Goal: Task Accomplishment & Management: Complete application form

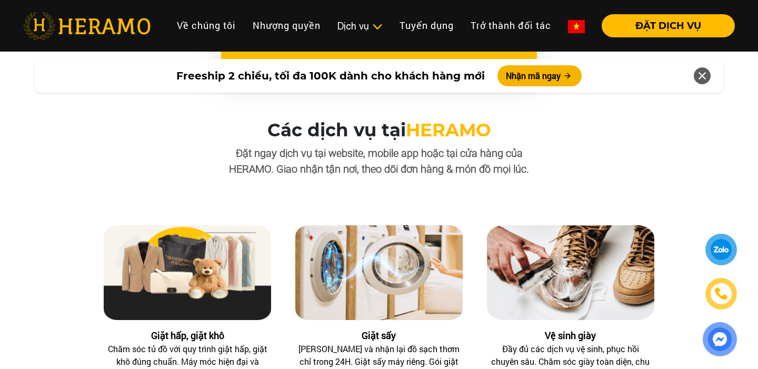
scroll to position [1015, 0]
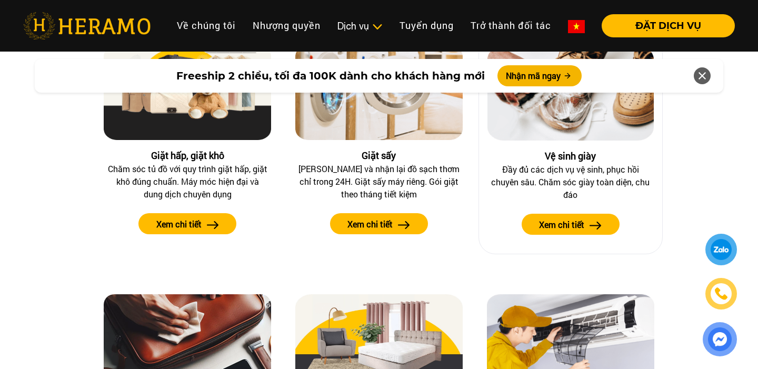
click at [545, 217] on button "Xem chi tiết" at bounding box center [571, 224] width 98 height 21
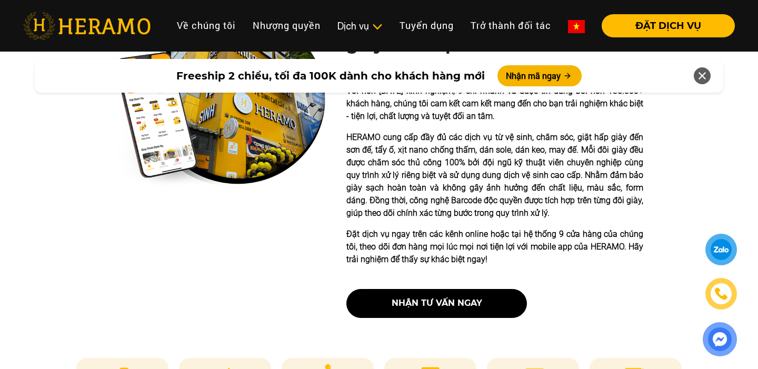
scroll to position [388, 0]
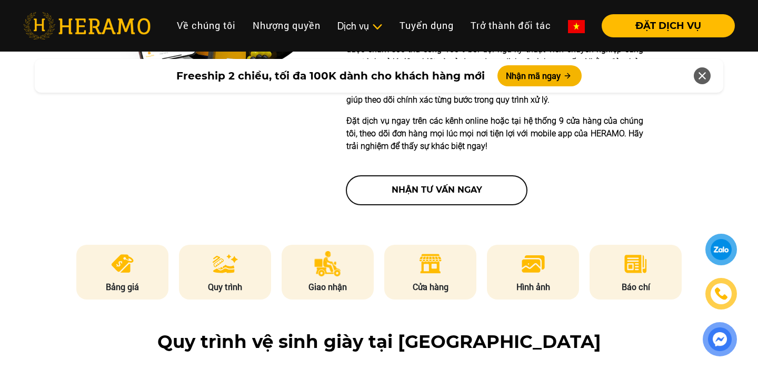
click at [455, 196] on button "nhận tư vấn ngay" at bounding box center [436, 190] width 181 height 29
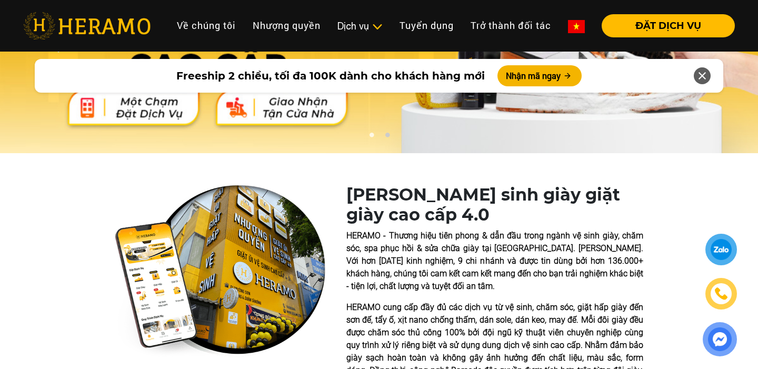
scroll to position [0, 0]
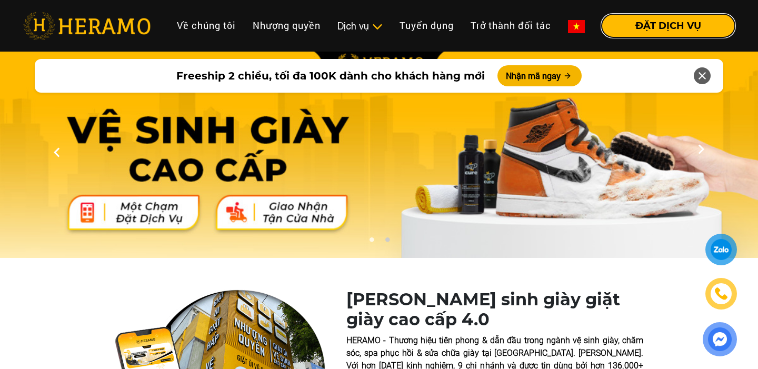
click at [656, 33] on button "ĐẶT DỊCH VỤ" at bounding box center [668, 25] width 133 height 23
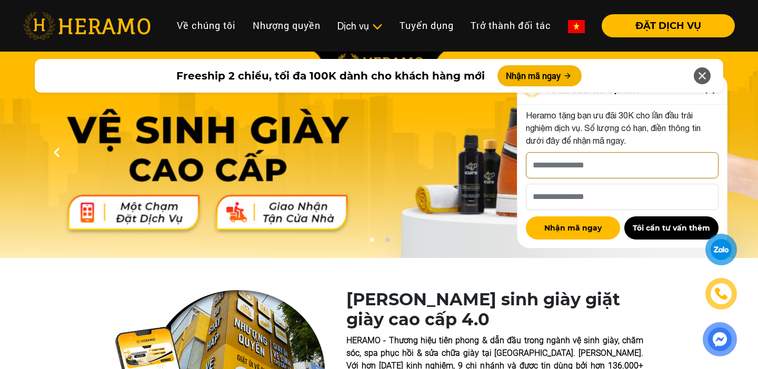
click at [608, 160] on input "[PERSON_NAME] xin tên của bạn nhé *" at bounding box center [622, 165] width 193 height 26
type input "*******"
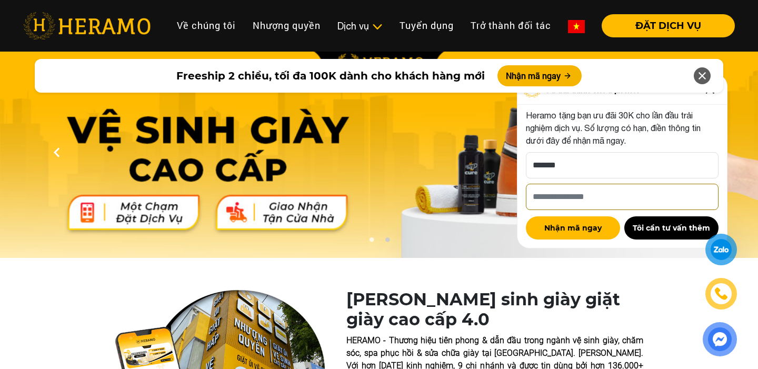
click at [566, 208] on input "Số điện thoại HERAMO có thể liên hệ là *" at bounding box center [622, 197] width 193 height 26
type input "**********"
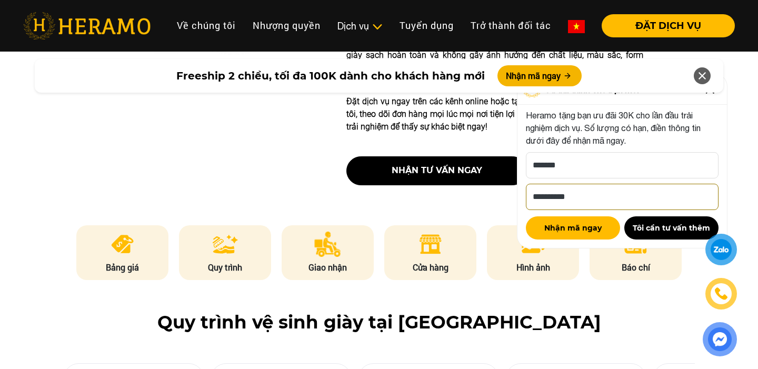
scroll to position [436, 0]
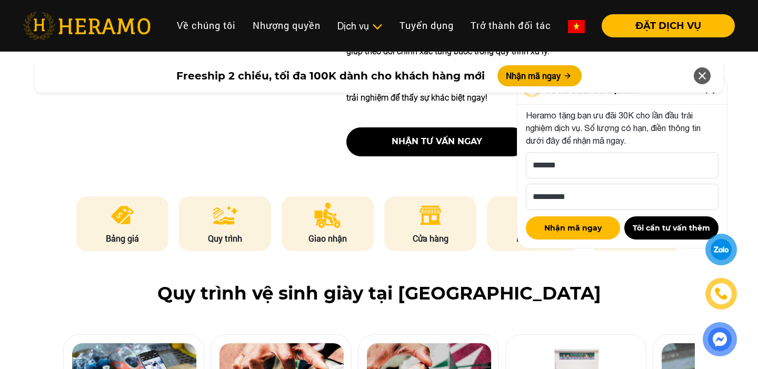
click at [723, 257] on div at bounding box center [721, 249] width 20 height 19
